Goal: Check status: Check status

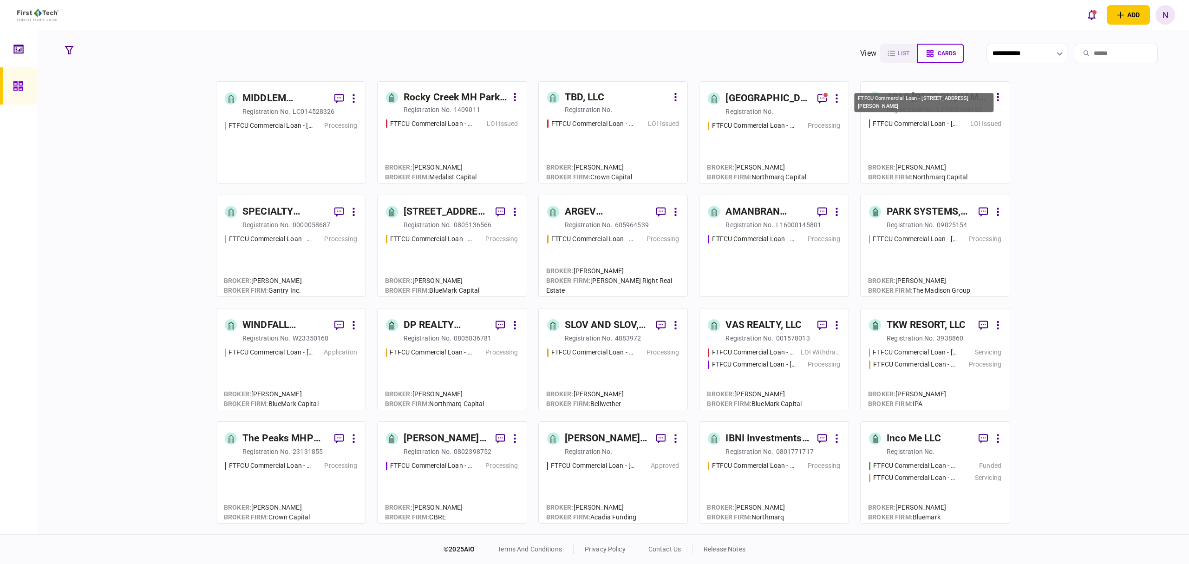
click at [953, 128] on div "FTFCU Commercial Loan - 1010 Bronson Street" at bounding box center [915, 124] width 84 height 10
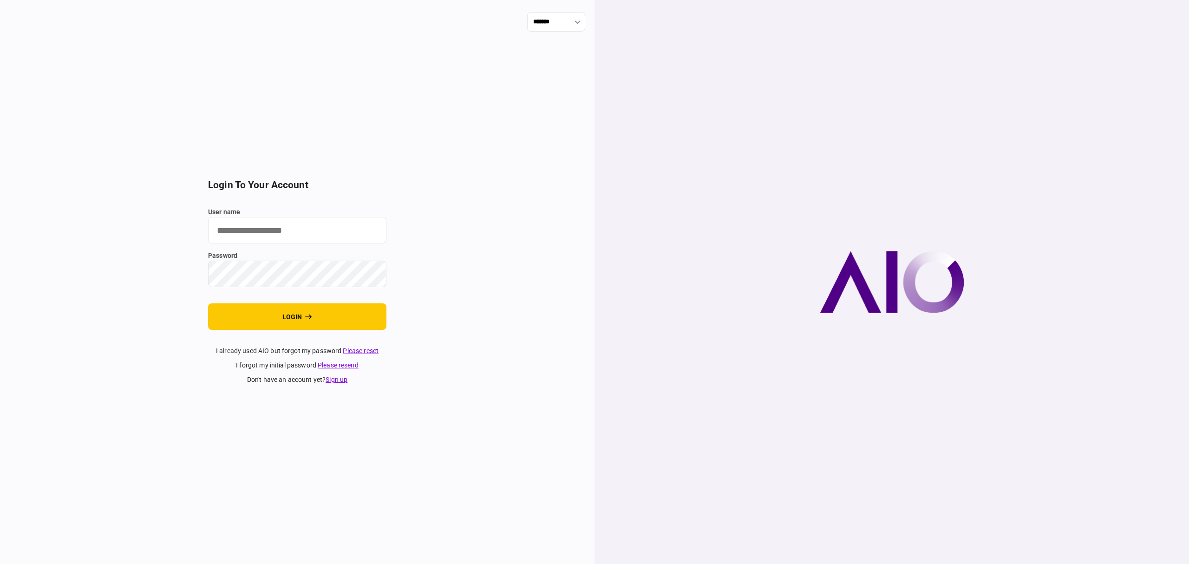
type input "*******"
click at [298, 327] on button "login" at bounding box center [297, 316] width 178 height 26
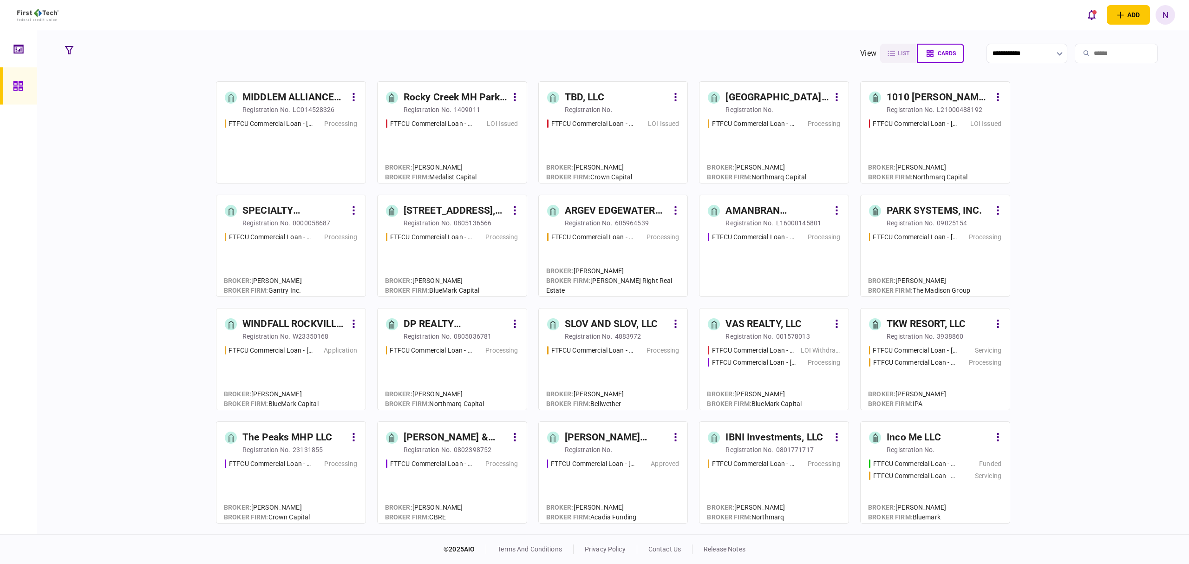
click at [508, 51] on section "**********" at bounding box center [613, 53] width 1104 height 23
